Goal: Transaction & Acquisition: Purchase product/service

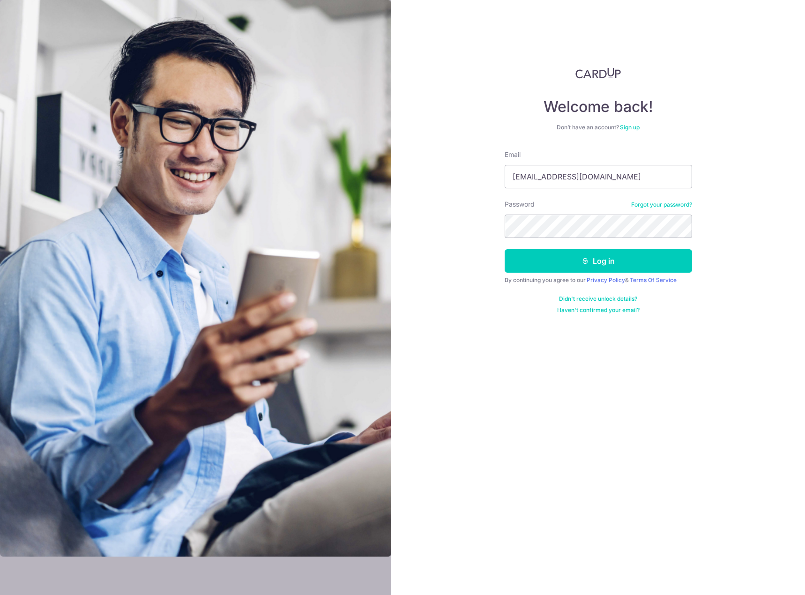
type input "[EMAIL_ADDRESS][DOMAIN_NAME]"
click at [504, 249] on button "Log in" at bounding box center [597, 260] width 187 height 23
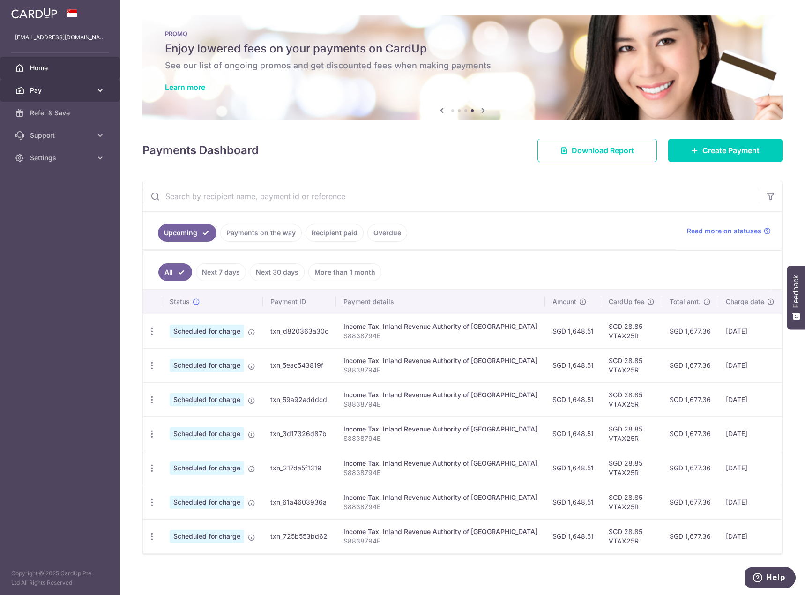
click at [84, 84] on link "Pay" at bounding box center [60, 90] width 120 height 22
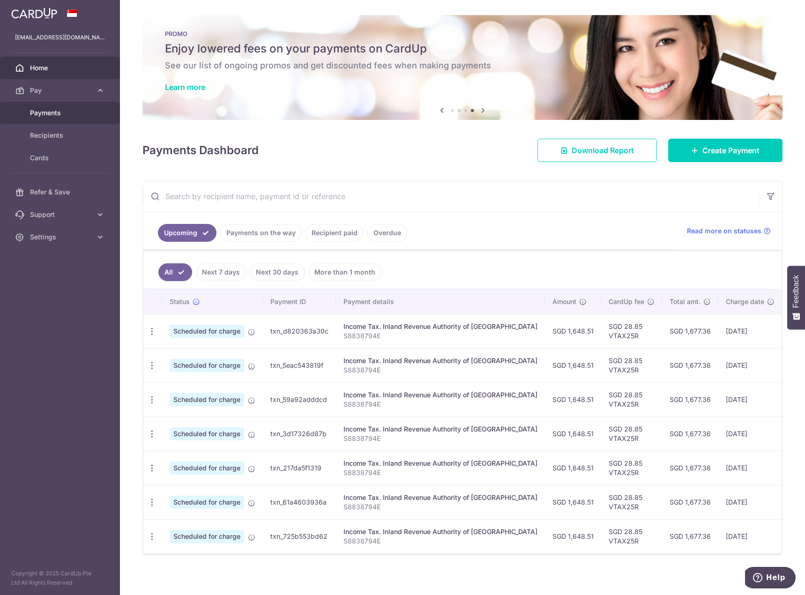
click at [46, 114] on span "Payments" at bounding box center [61, 112] width 62 height 9
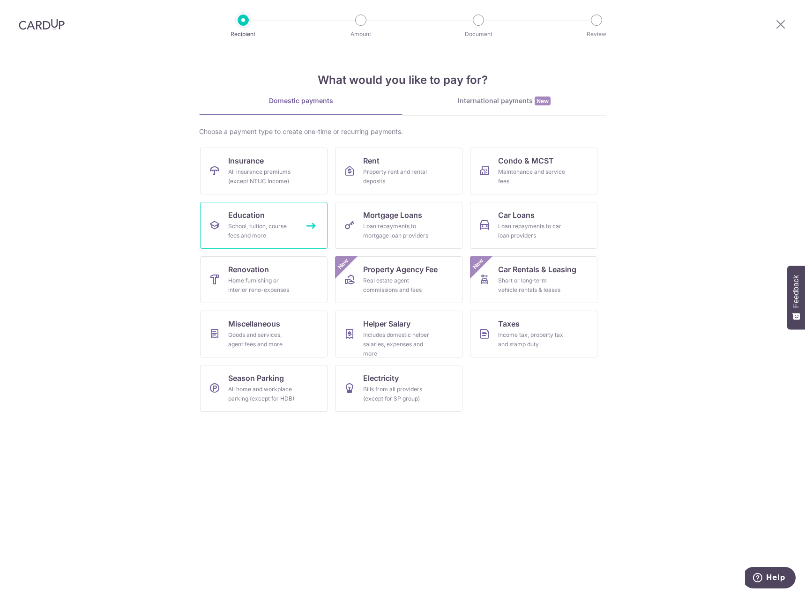
click at [275, 220] on link "Education School, tuition, course fees and more" at bounding box center [263, 225] width 127 height 47
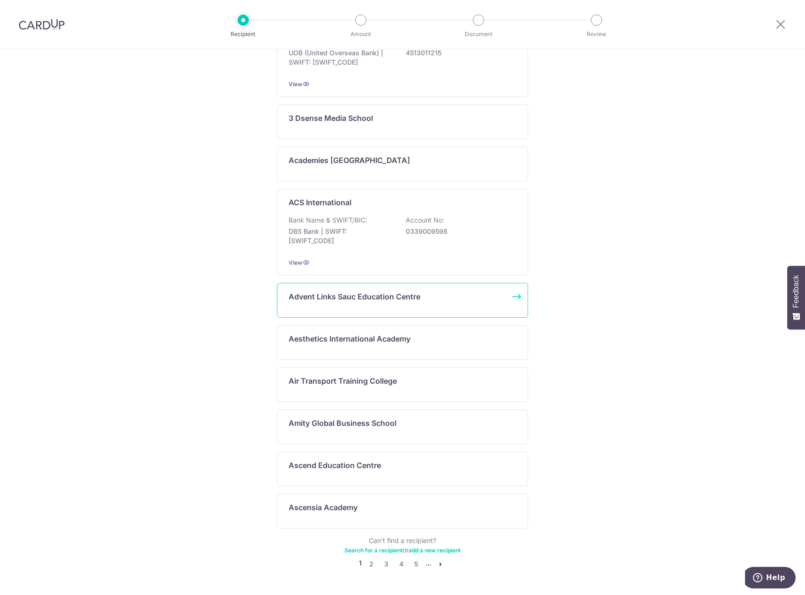
scroll to position [264, 0]
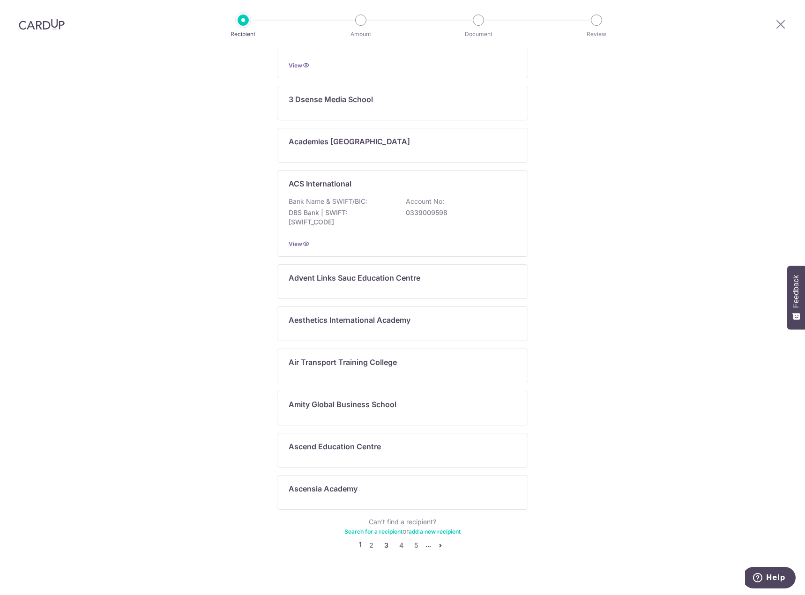
click at [385, 540] on link "3" at bounding box center [385, 545] width 11 height 11
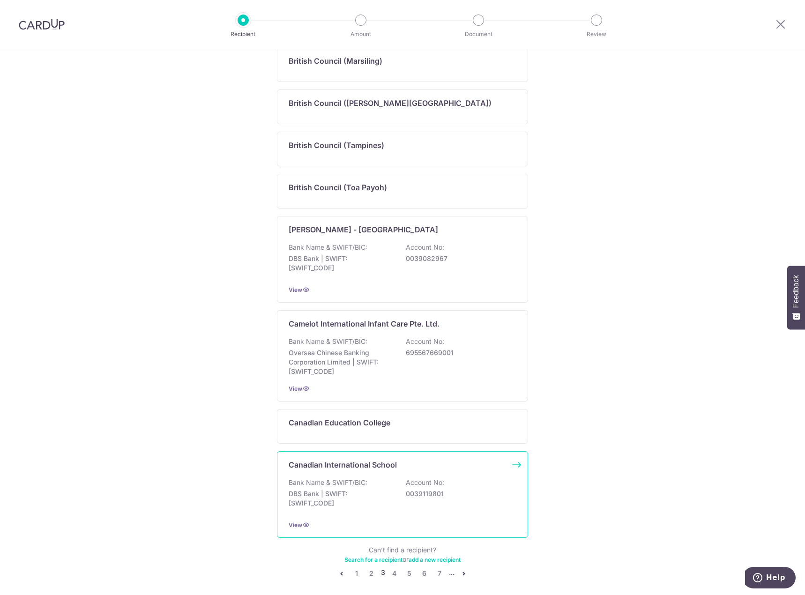
scroll to position [274, 0]
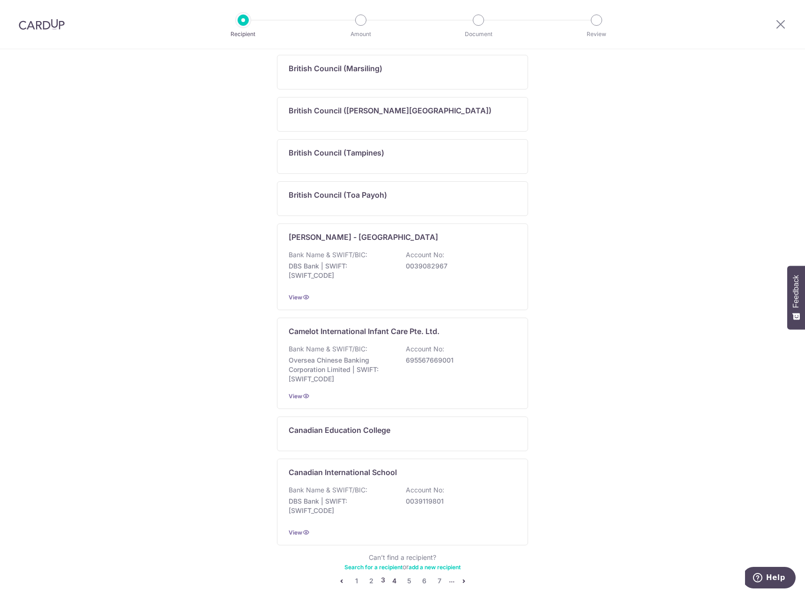
click at [389, 578] on link "4" at bounding box center [394, 580] width 11 height 11
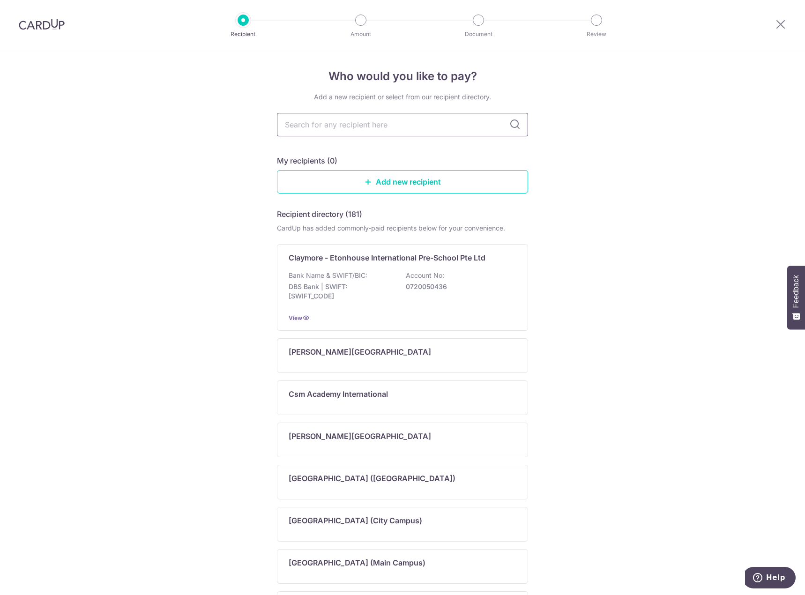
click at [348, 123] on input "text" at bounding box center [402, 124] width 251 height 23
type input "223"
click at [509, 125] on icon at bounding box center [514, 124] width 11 height 11
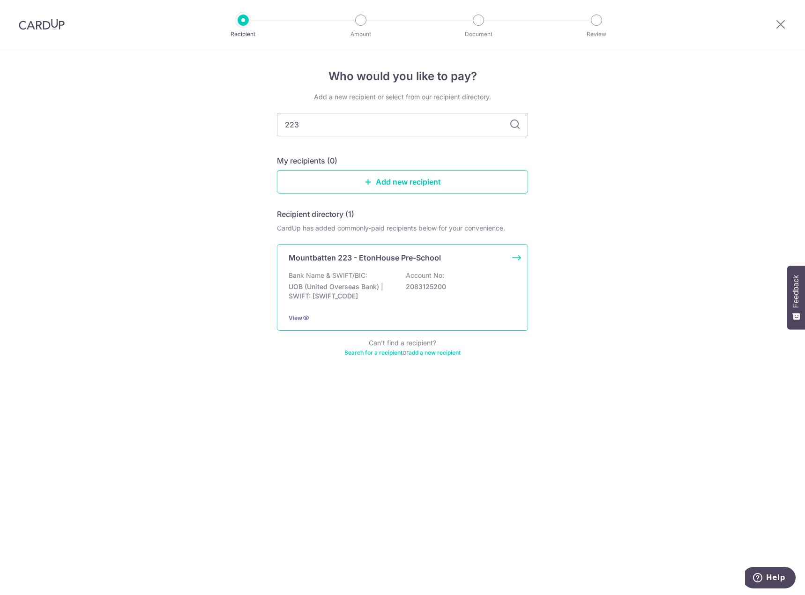
click at [310, 316] on div "View" at bounding box center [403, 318] width 228 height 10
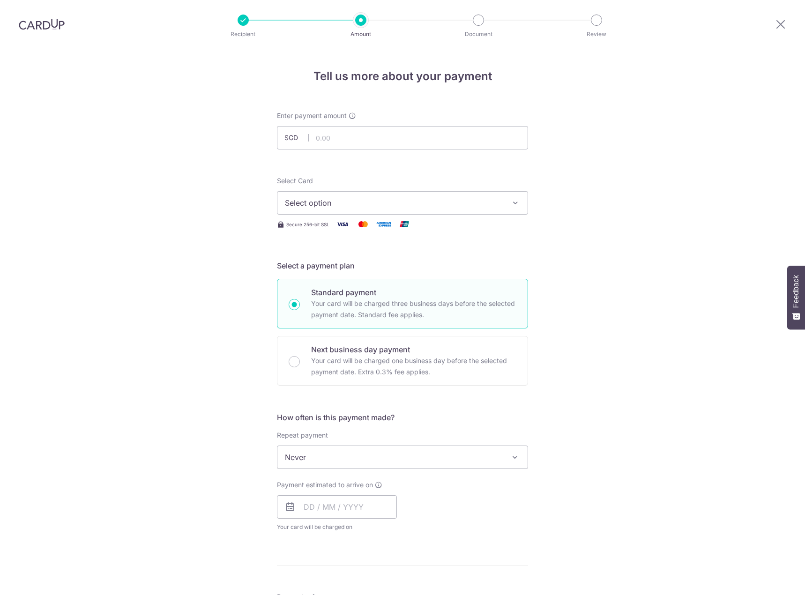
click at [351, 461] on span "Never" at bounding box center [402, 457] width 250 height 22
click at [343, 144] on input "text" at bounding box center [402, 137] width 251 height 23
click at [333, 194] on button "Select option" at bounding box center [402, 202] width 251 height 23
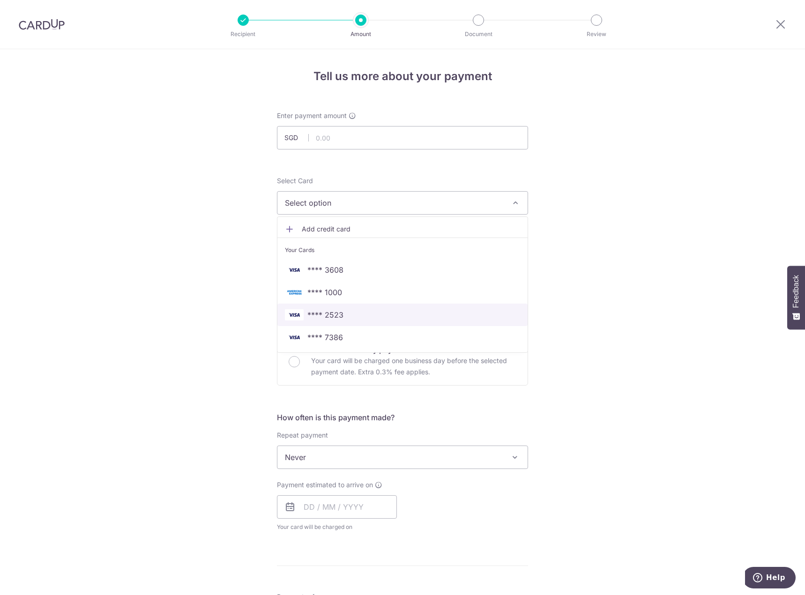
click at [353, 317] on span "**** 2523" at bounding box center [402, 314] width 235 height 11
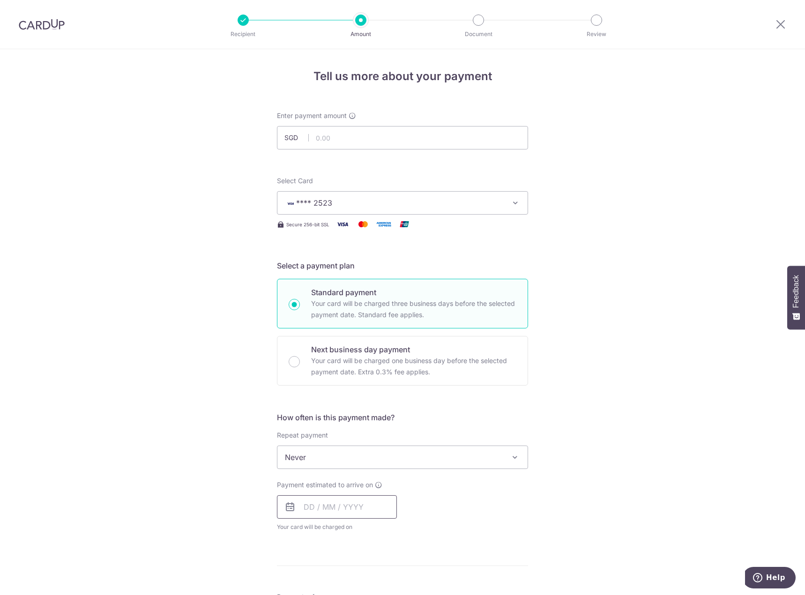
click at [373, 504] on input "text" at bounding box center [337, 506] width 120 height 23
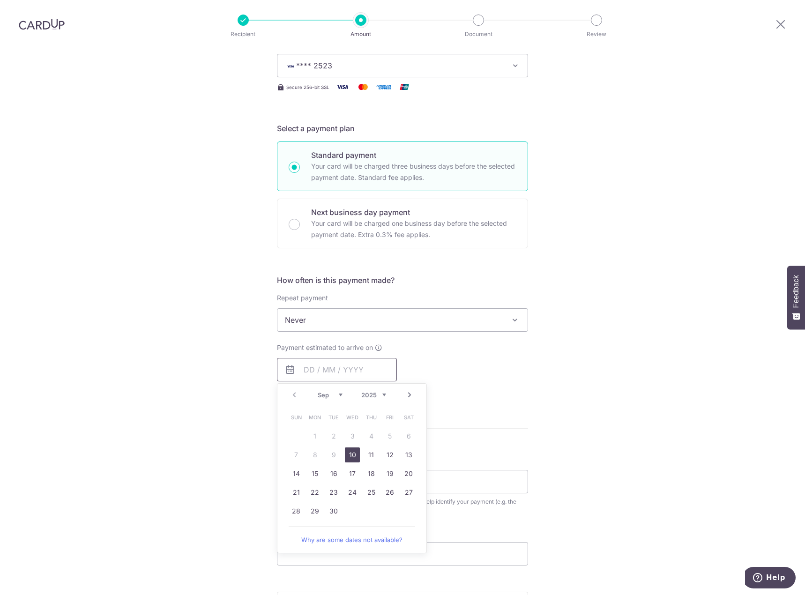
scroll to position [141, 0]
click at [355, 446] on link "10" at bounding box center [352, 451] width 15 height 15
type input "10/09/2025"
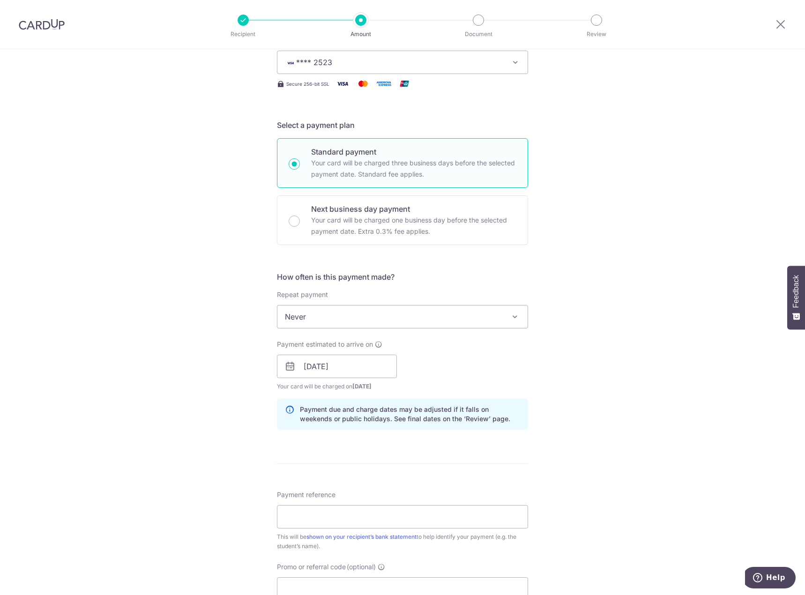
scroll to position [0, 0]
